Goal: Task Accomplishment & Management: Complete application form

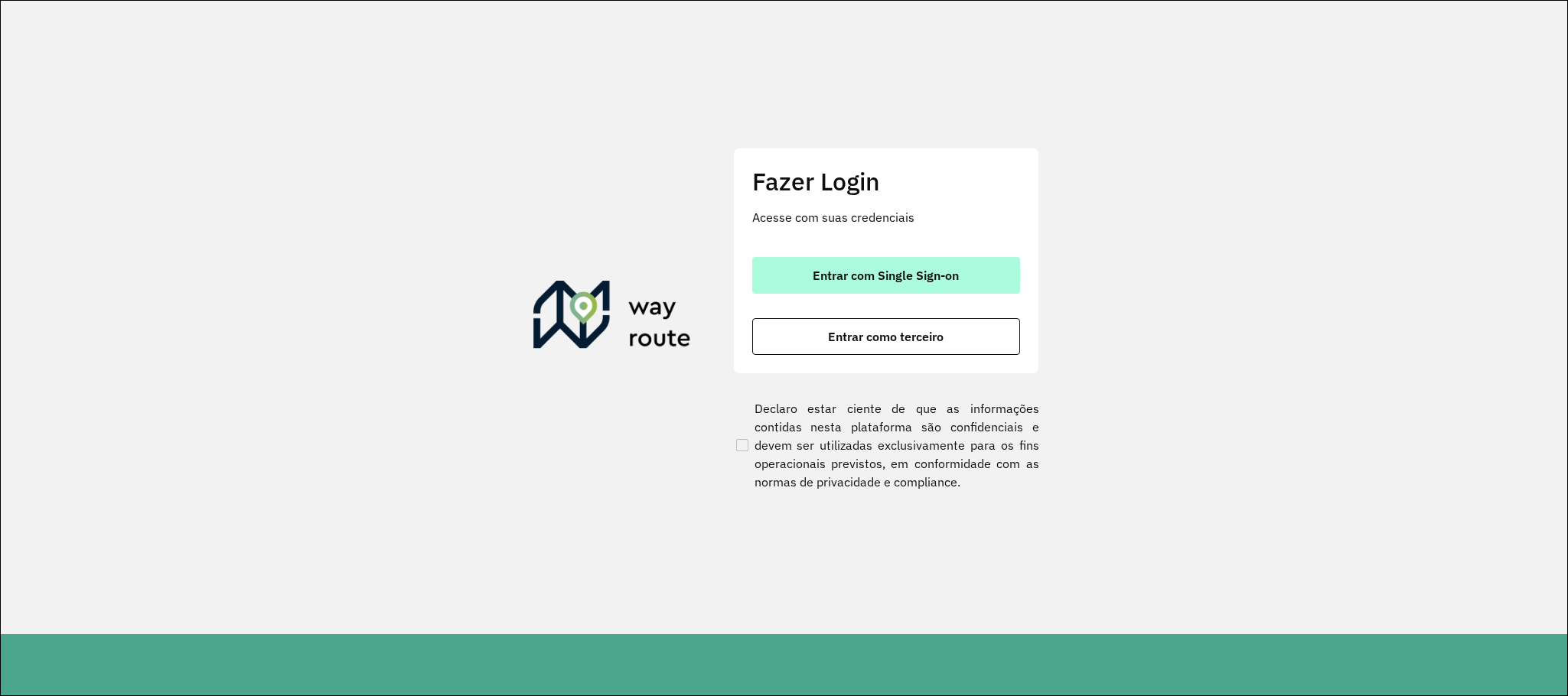
click at [918, 265] on button "Entrar com Single Sign-on" at bounding box center [886, 275] width 268 height 37
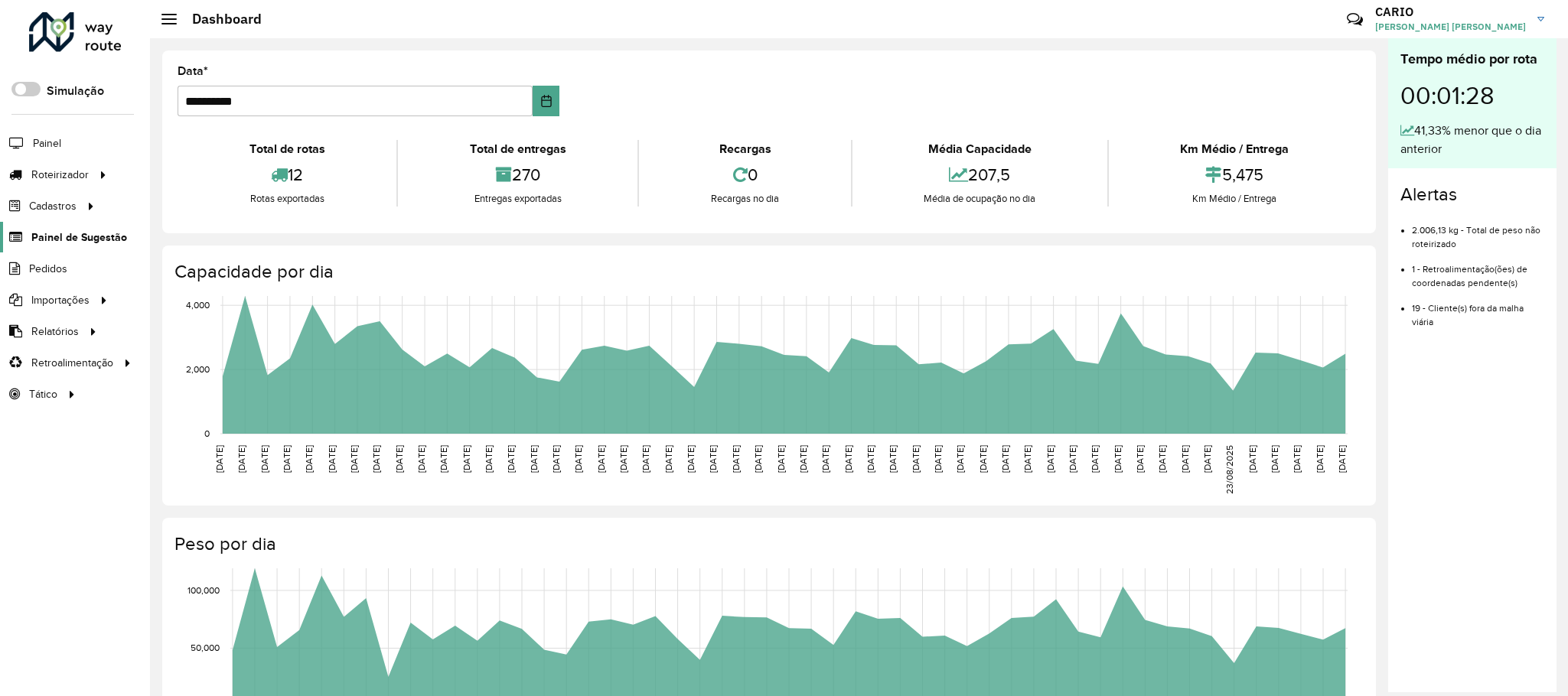
click at [47, 239] on span "Painel de Sugestão" at bounding box center [79, 237] width 96 height 16
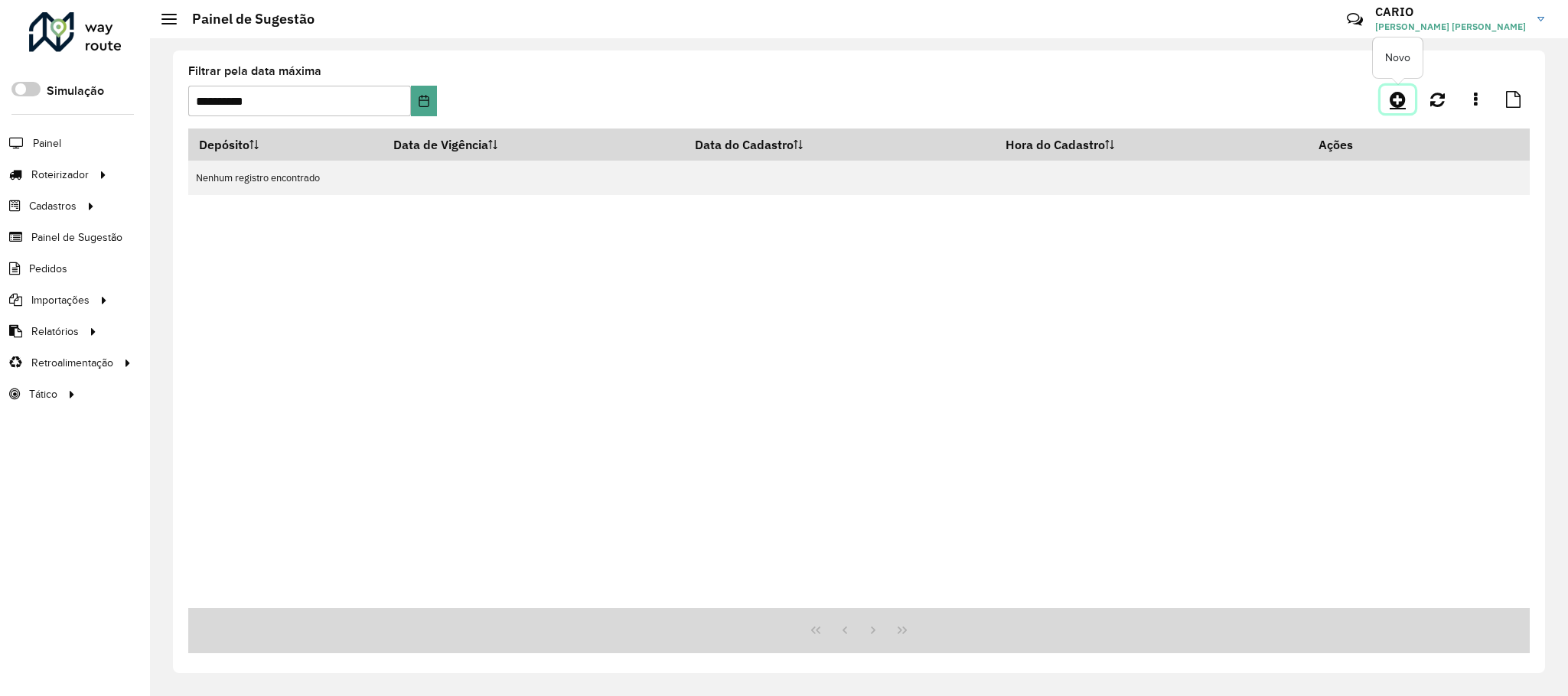
click at [1397, 100] on icon at bounding box center [1397, 99] width 16 height 18
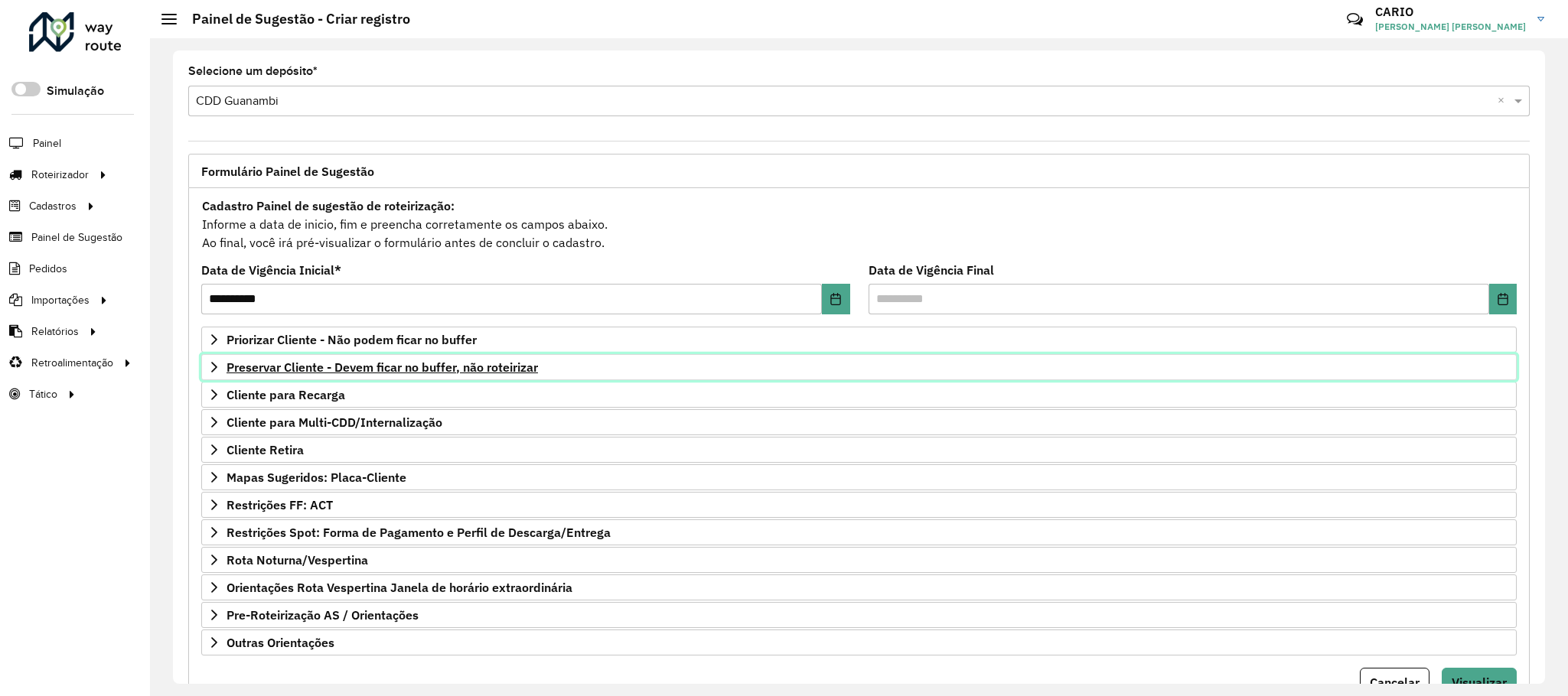
click at [379, 367] on span "Preservar Cliente - Devem ficar no buffer, não roteirizar" at bounding box center [382, 366] width 311 height 13
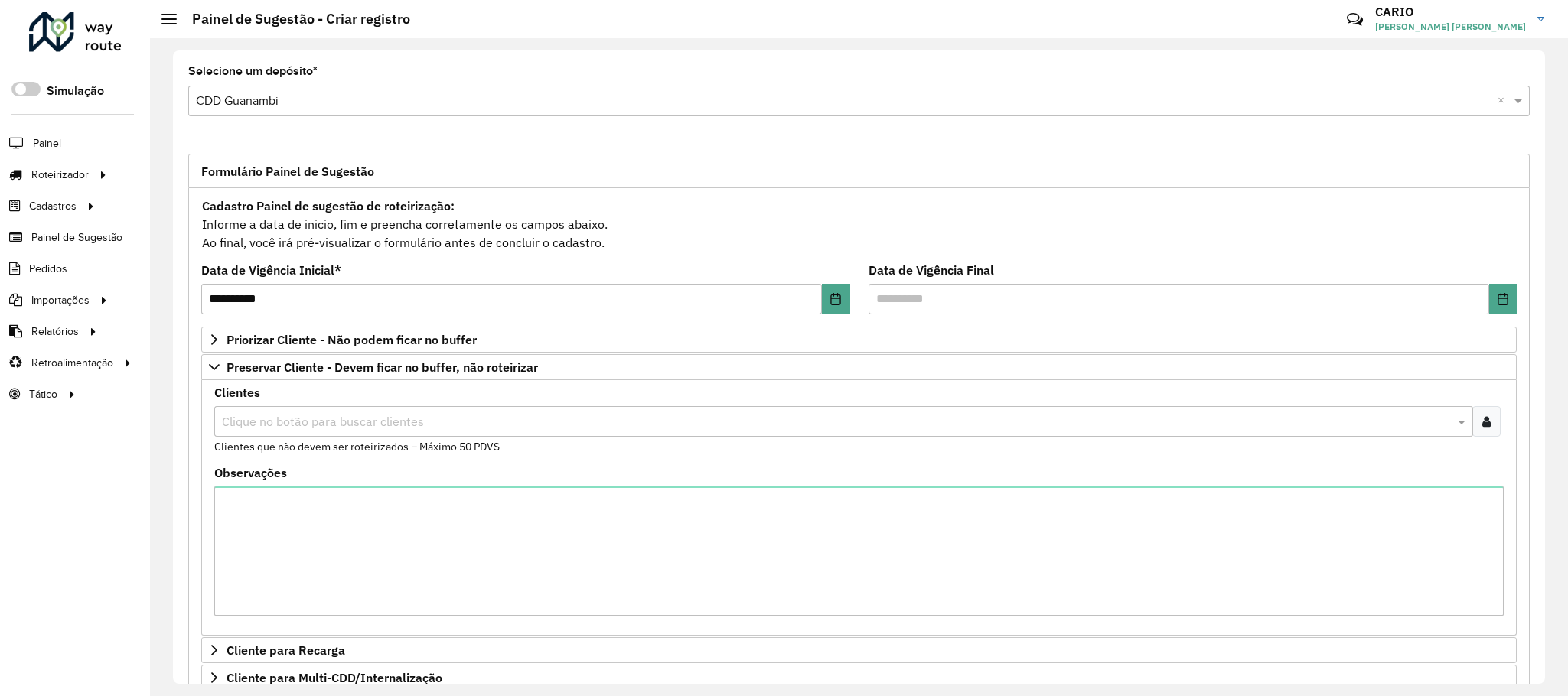
click at [361, 425] on input "text" at bounding box center [836, 422] width 1235 height 18
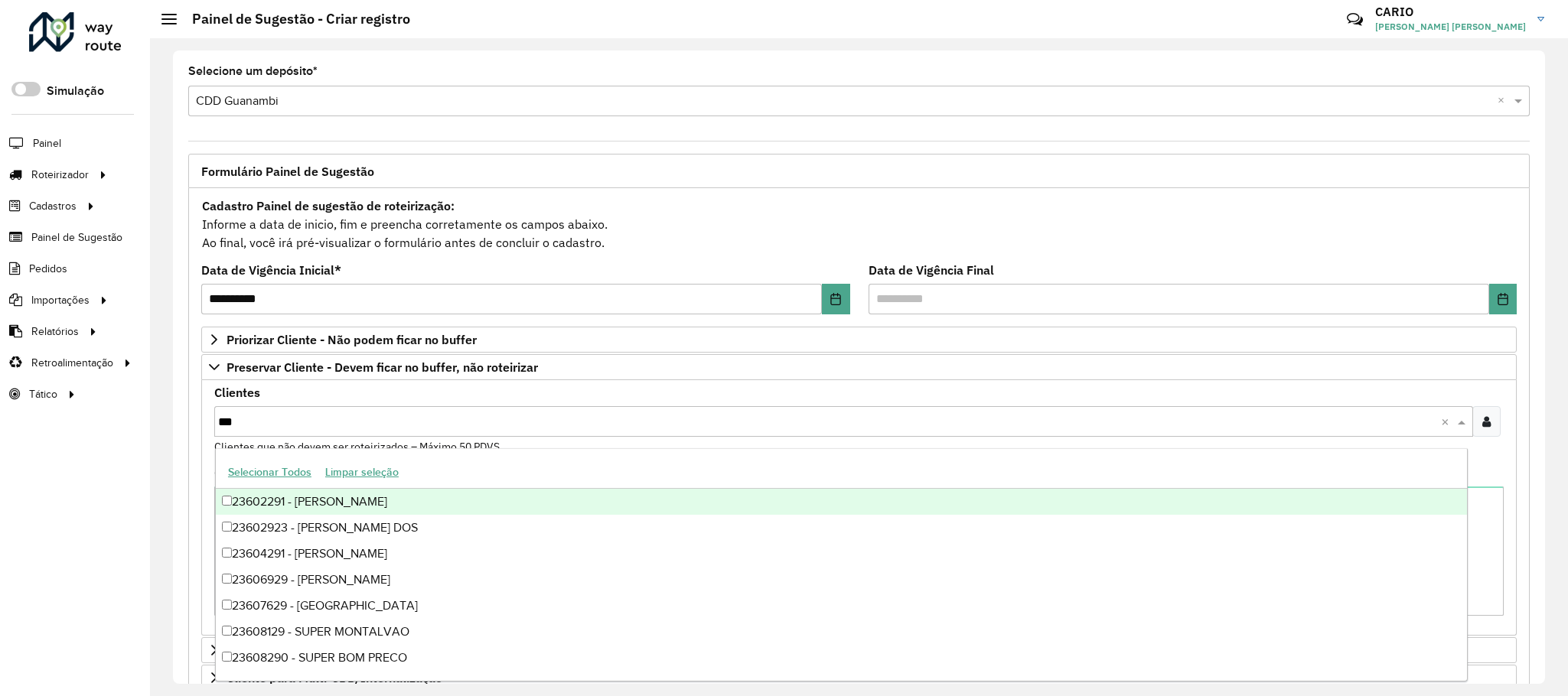
type input "****"
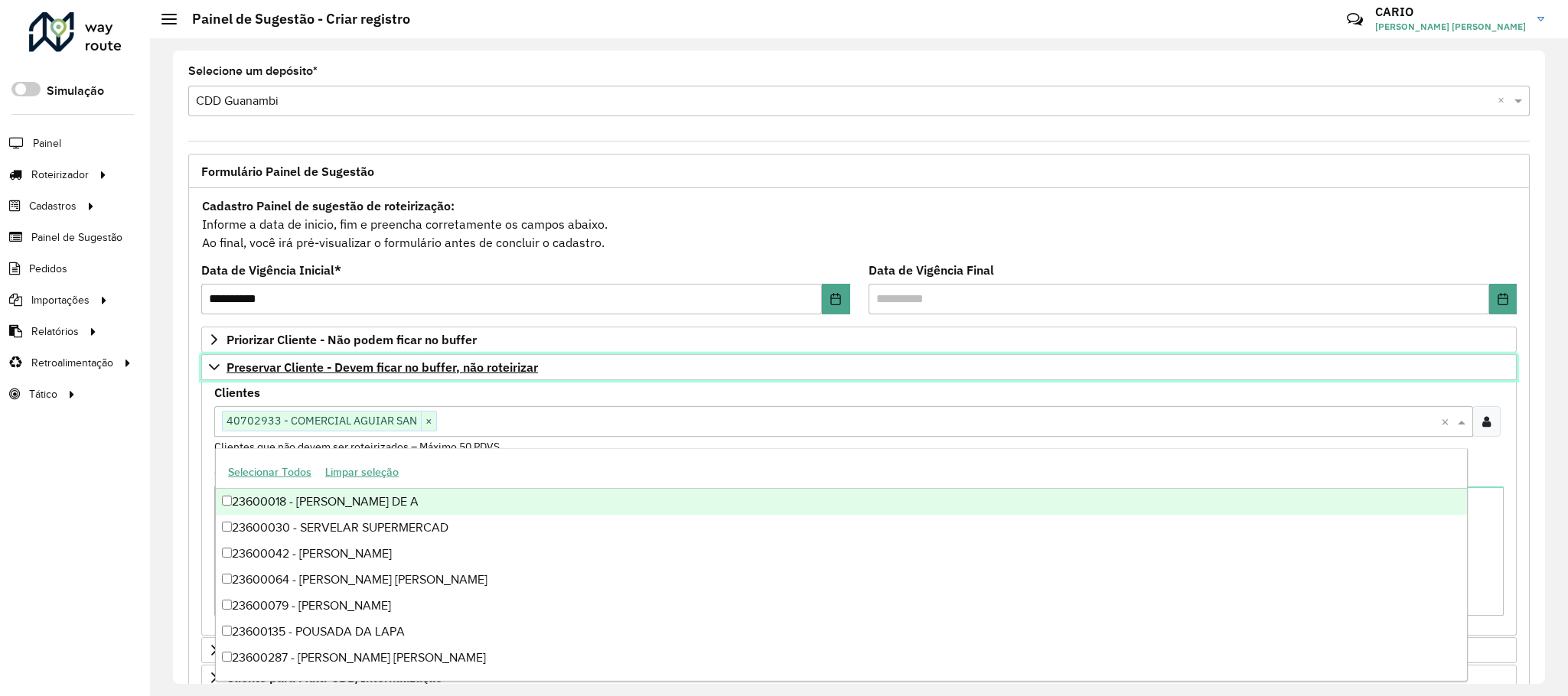
click at [353, 372] on span "Preservar Cliente - Devem ficar no buffer, não roteirizar" at bounding box center [382, 366] width 311 height 13
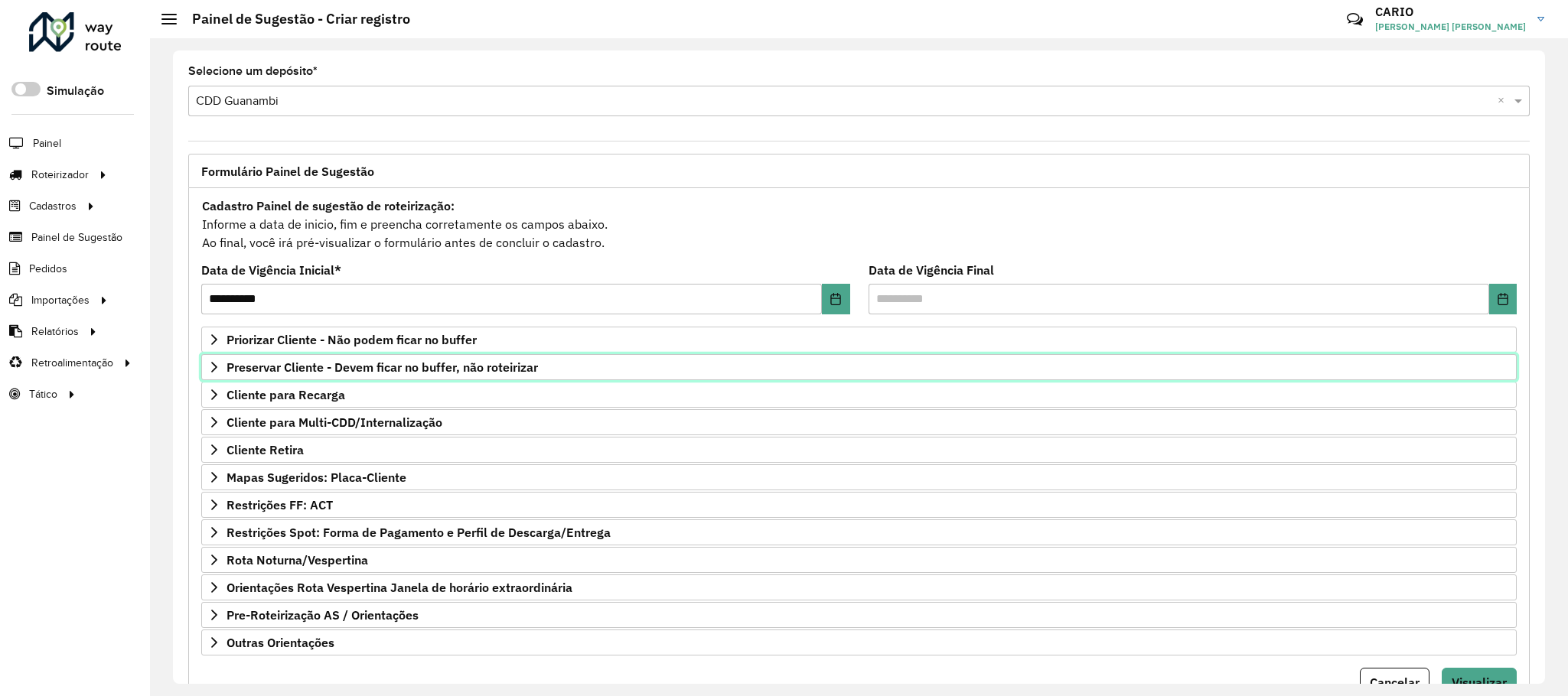
scroll to position [79, 0]
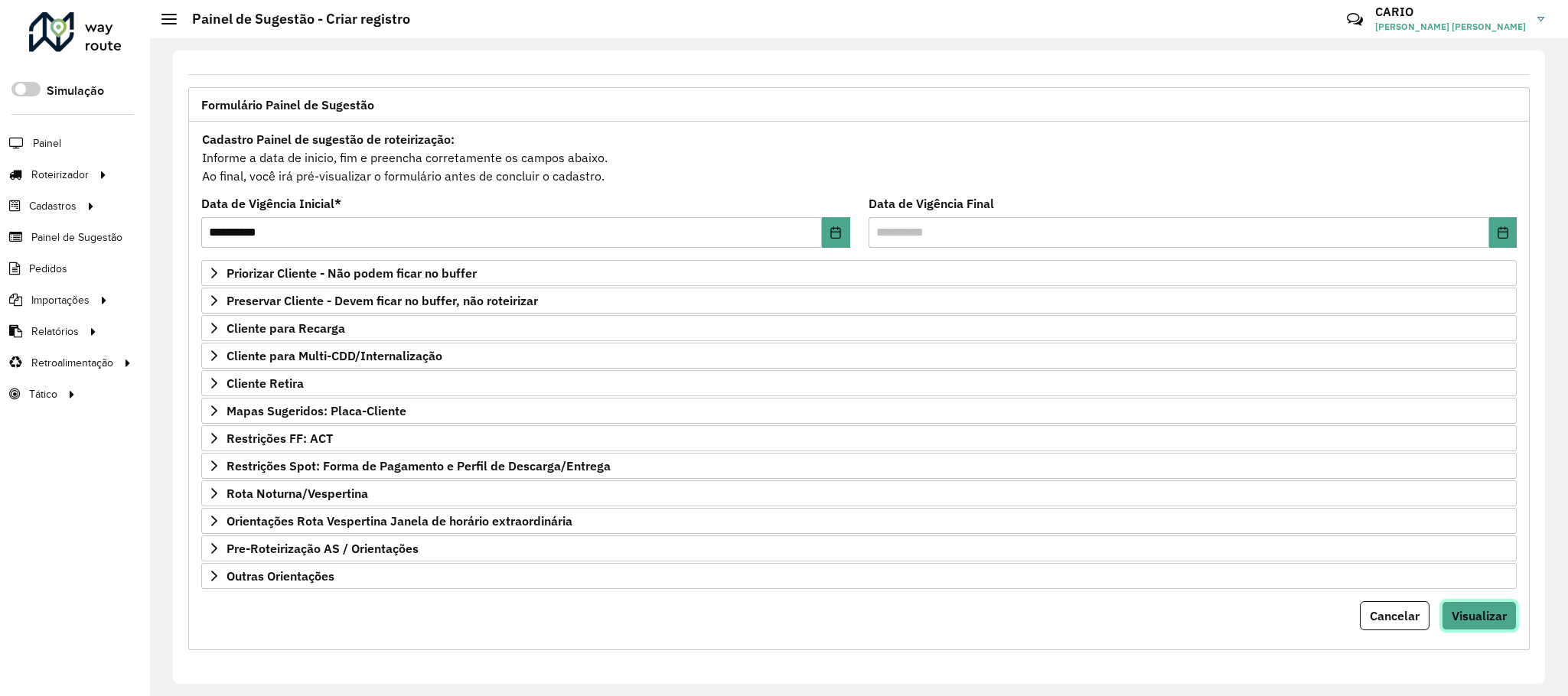
click at [1488, 615] on span "Visualizar" at bounding box center [1479, 616] width 55 height 16
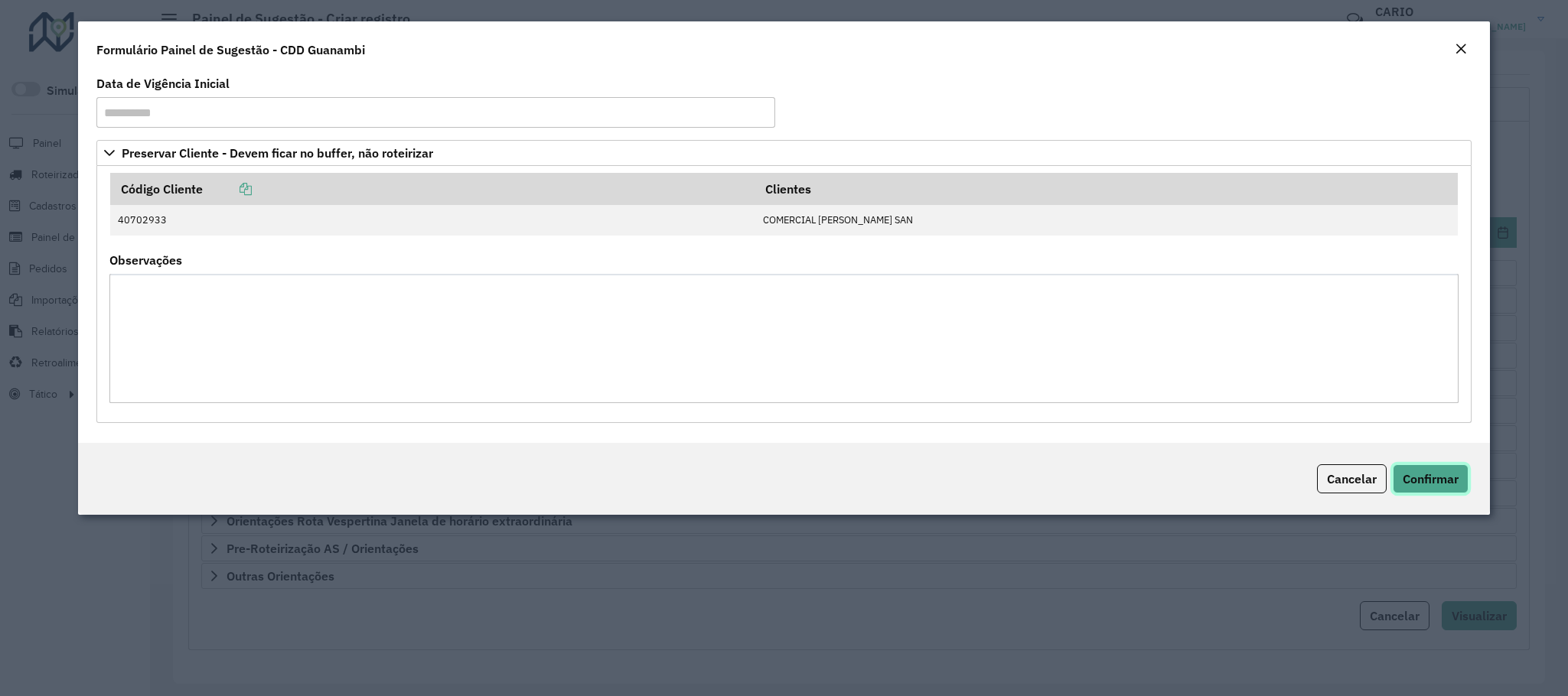
click at [1430, 482] on span "Confirmar" at bounding box center [1430, 479] width 56 height 16
